Goal: Transaction & Acquisition: Purchase product/service

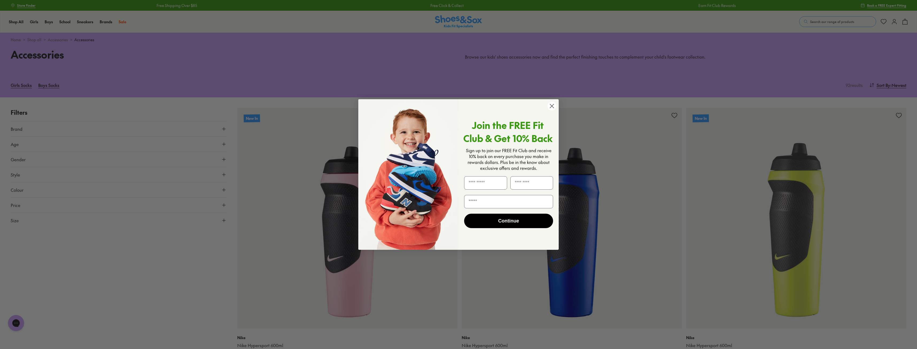
click at [551, 104] on circle "Close dialog" at bounding box center [552, 106] width 9 height 9
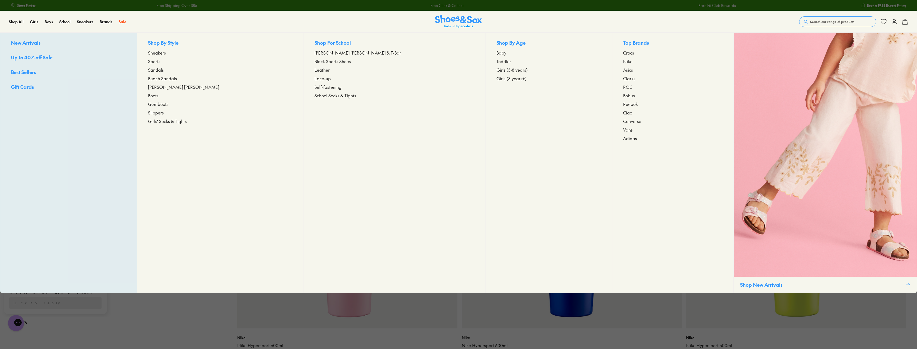
click at [497, 70] on span "Girls (3-8 years)" at bounding box center [512, 70] width 31 height 6
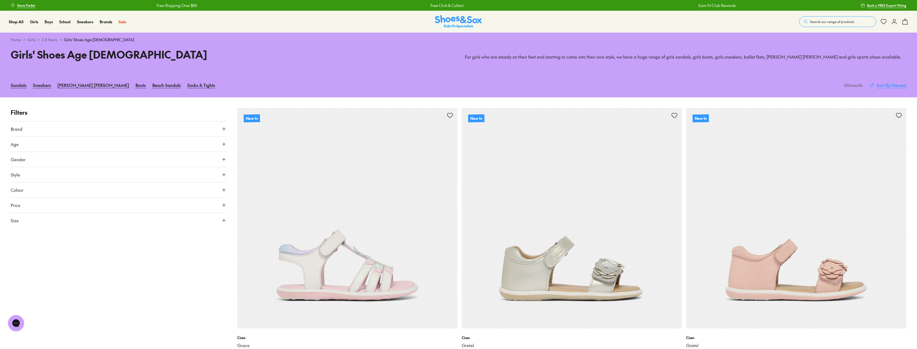
click at [884, 84] on span "Sort By" at bounding box center [884, 85] width 14 height 6
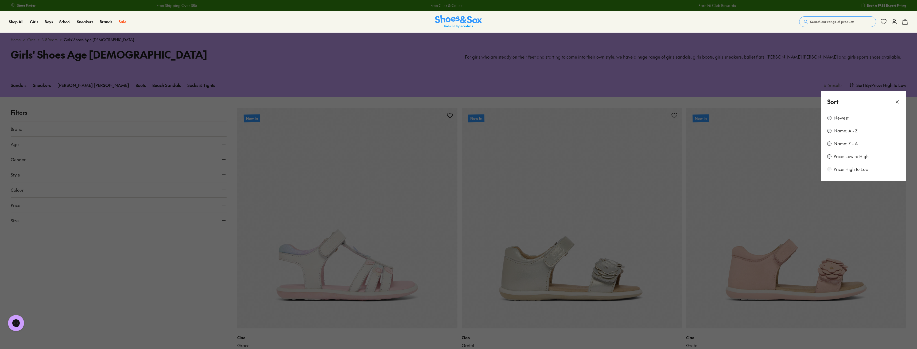
scroll to position [71, 0]
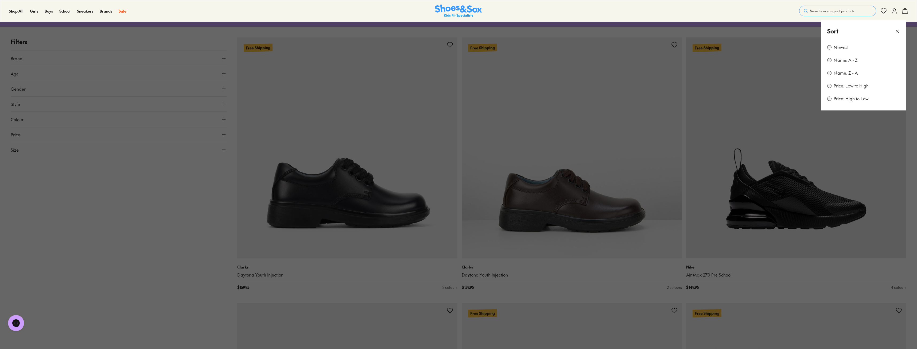
click at [896, 31] on icon at bounding box center [897, 31] width 5 height 5
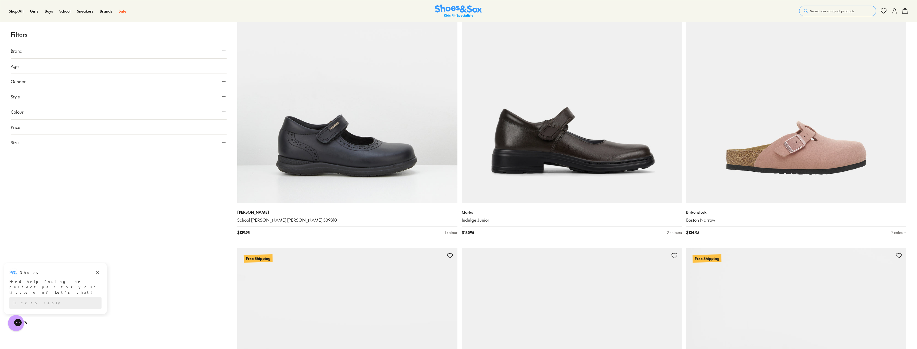
scroll to position [1460, 0]
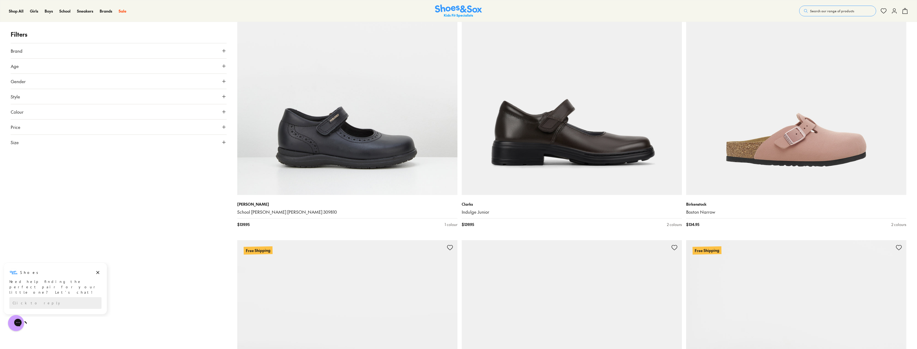
click at [224, 141] on icon at bounding box center [223, 142] width 5 height 5
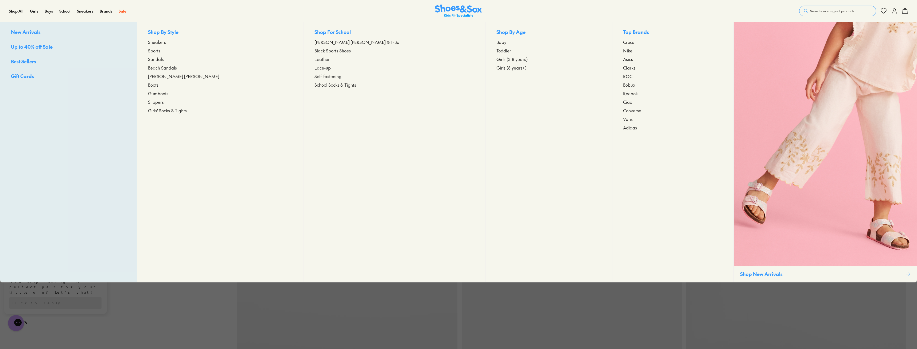
click at [166, 41] on span "Sneakers" at bounding box center [157, 42] width 18 height 6
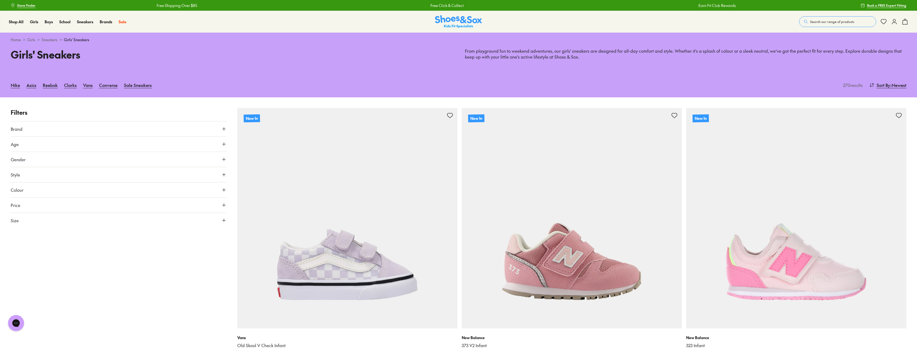
click at [223, 143] on icon at bounding box center [223, 143] width 5 height 5
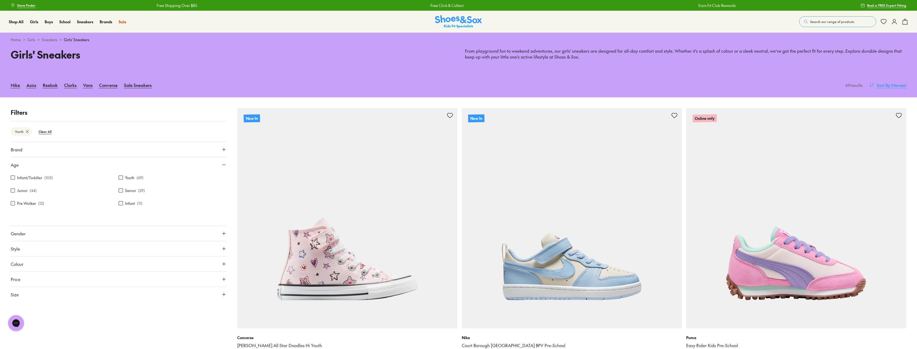
click at [891, 85] on span ": Newest" at bounding box center [898, 85] width 16 height 6
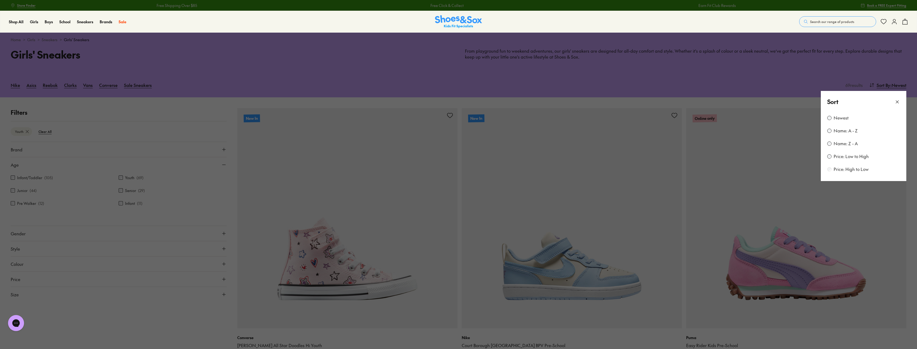
scroll to position [33, 0]
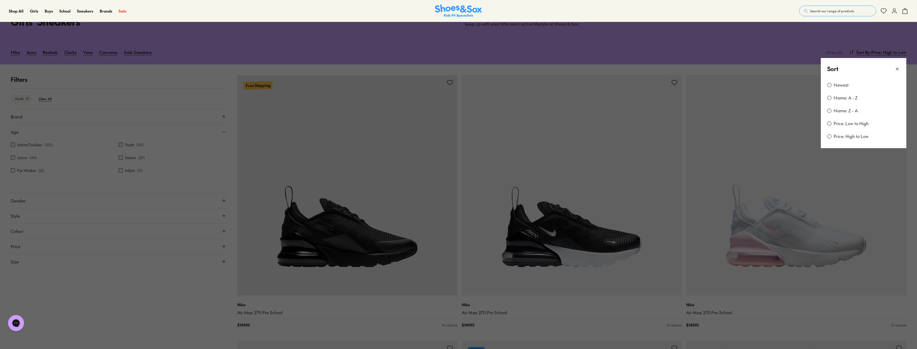
click at [899, 68] on icon at bounding box center [897, 68] width 5 height 5
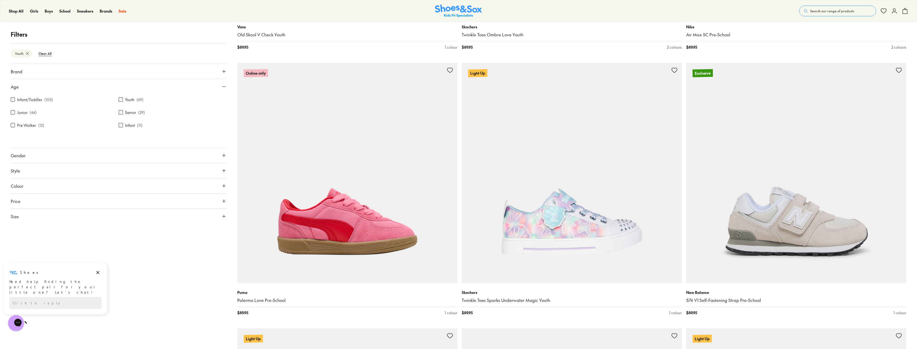
scroll to position [2171, 0]
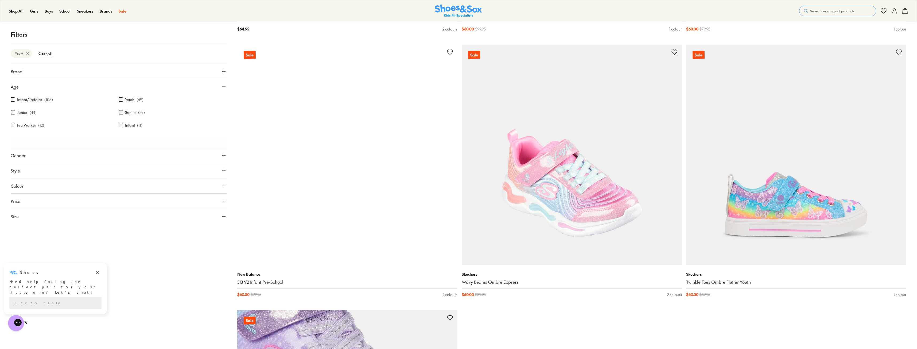
scroll to position [5405, 0]
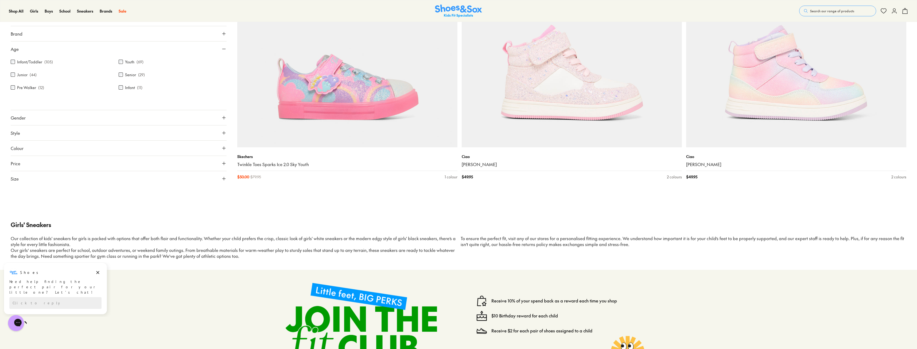
scroll to position [6019, 0]
